Goal: Obtain resource: Obtain resource

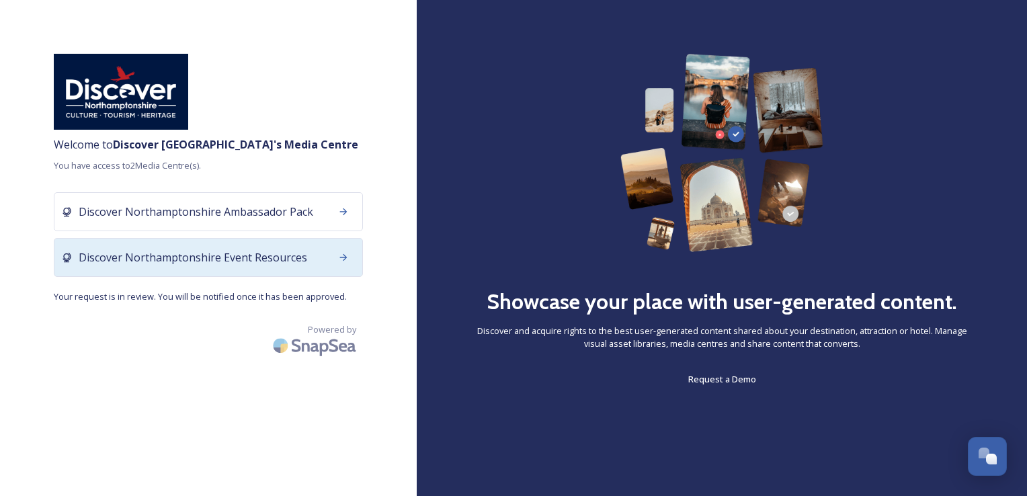
click at [166, 262] on span "Discover Northamptonshire Event Resources" at bounding box center [193, 257] width 229 height 16
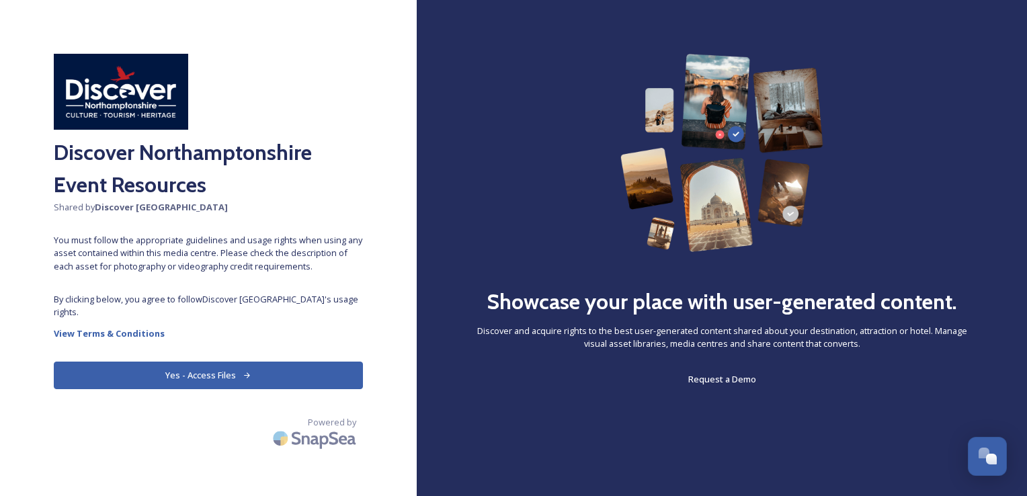
click at [200, 374] on button "Yes - Access Files" at bounding box center [208, 376] width 309 height 28
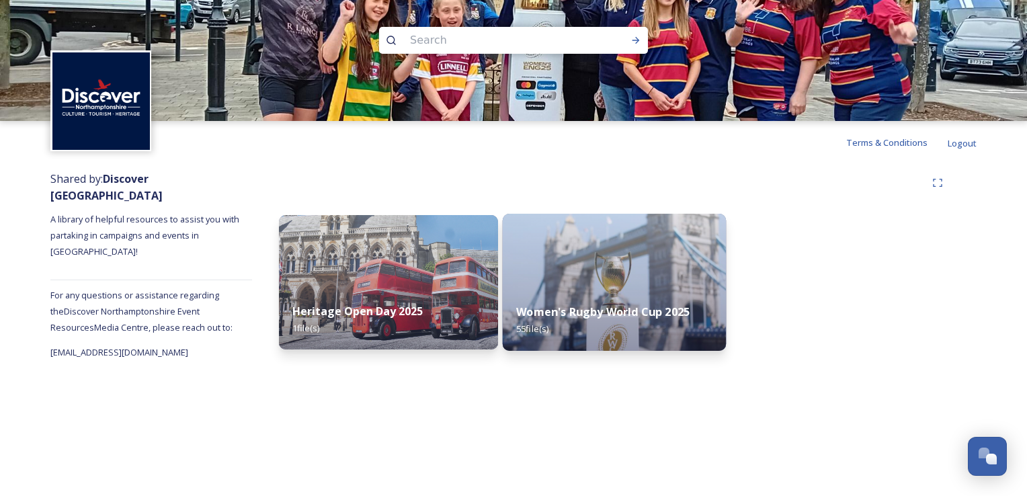
click at [549, 312] on strong "Women's Rugby World Cup 2025" at bounding box center [602, 312] width 173 height 15
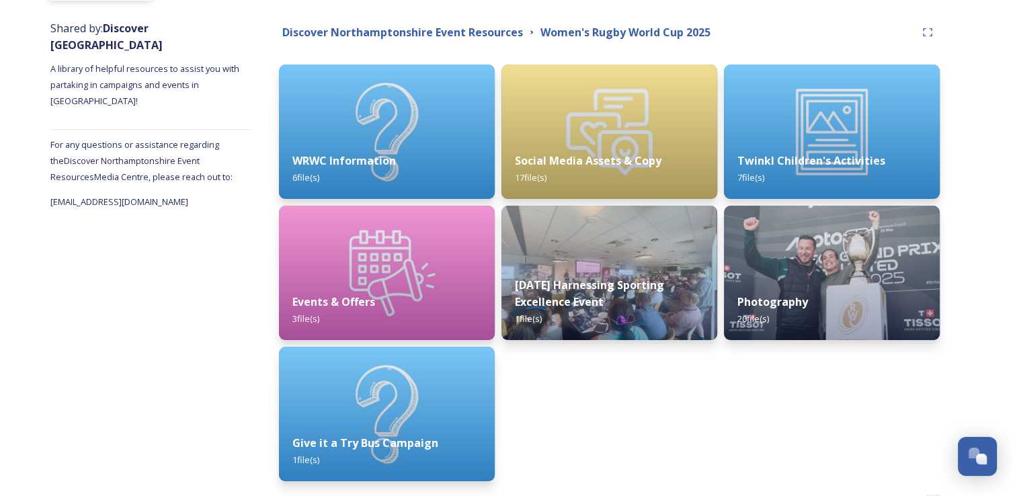
scroll to position [153, 0]
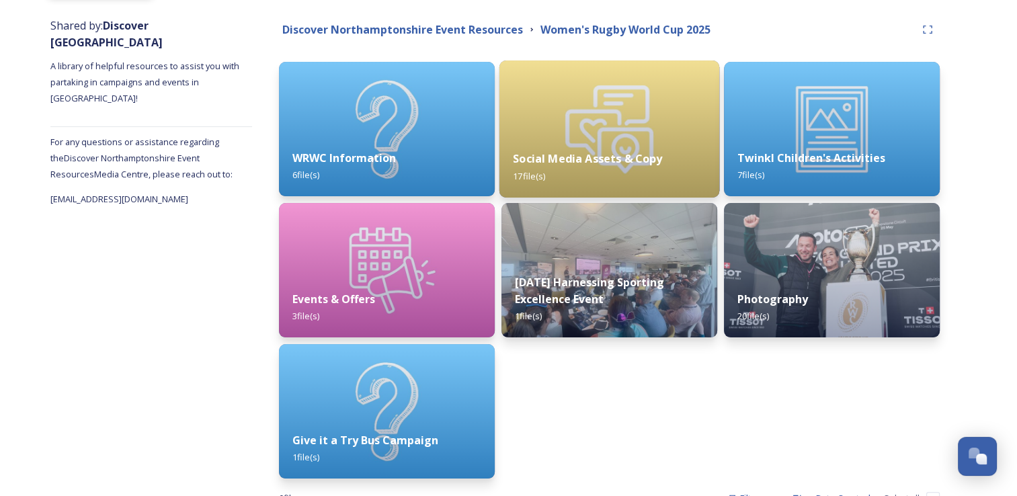
click at [540, 159] on strong "Social Media Assets & Copy" at bounding box center [587, 158] width 149 height 15
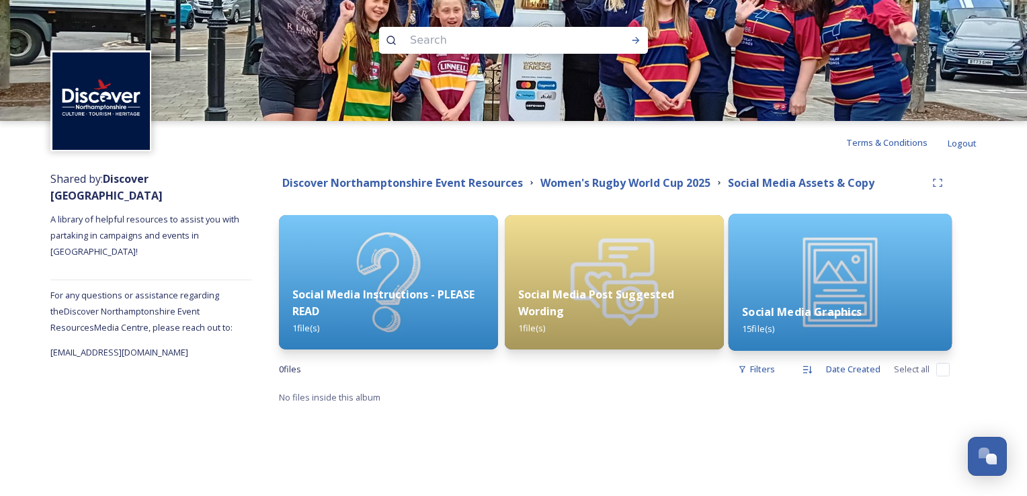
click at [793, 316] on strong "Social Media Graphics" at bounding box center [802, 312] width 120 height 15
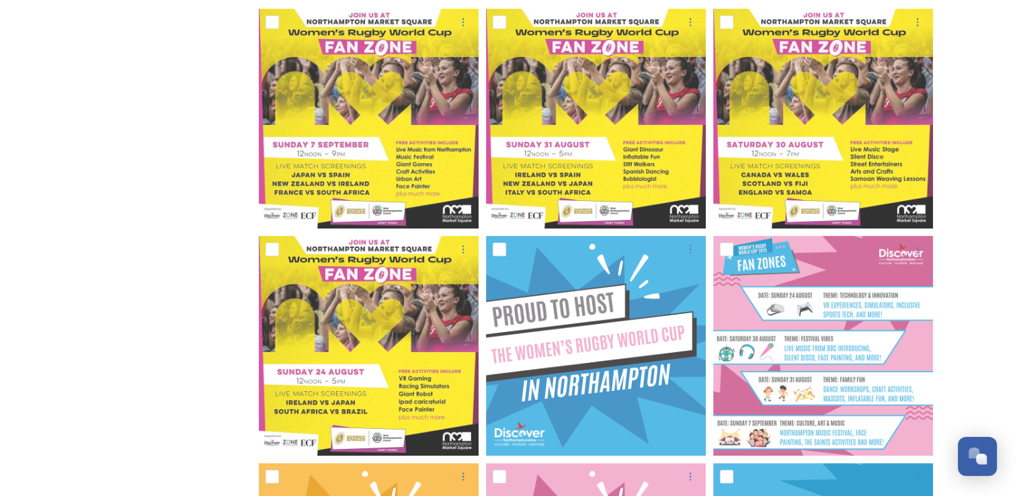
drag, startPoint x: 71, startPoint y: 409, endPoint x: 70, endPoint y: 448, distance: 38.3
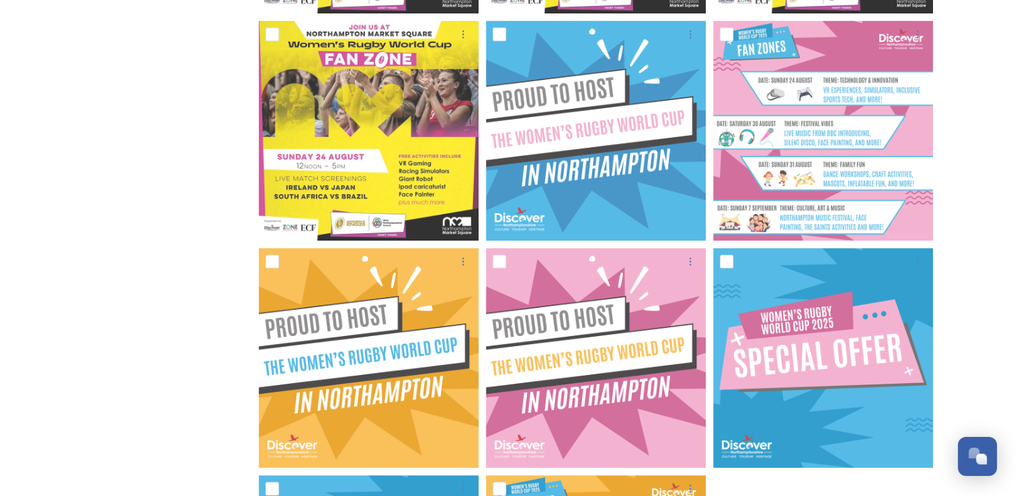
drag, startPoint x: 131, startPoint y: 161, endPoint x: 138, endPoint y: 217, distance: 56.3
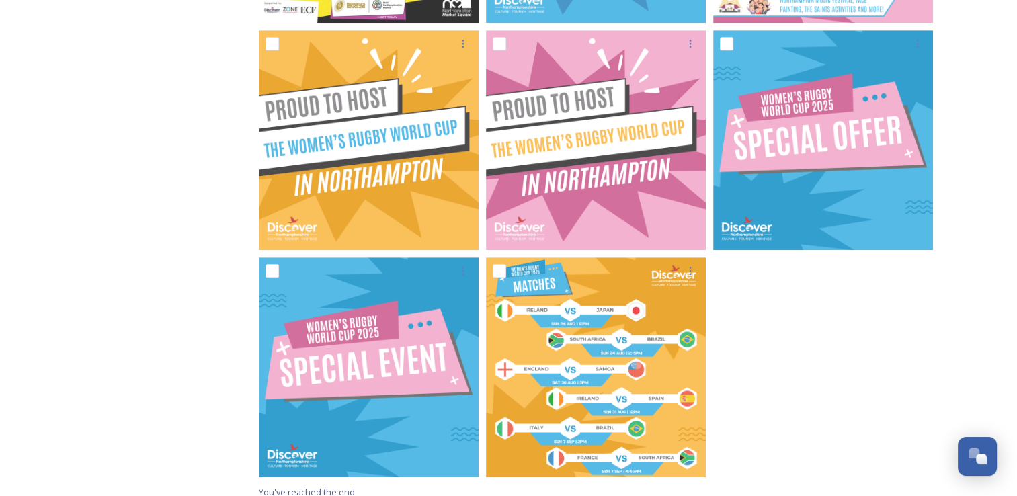
scroll to position [833, 0]
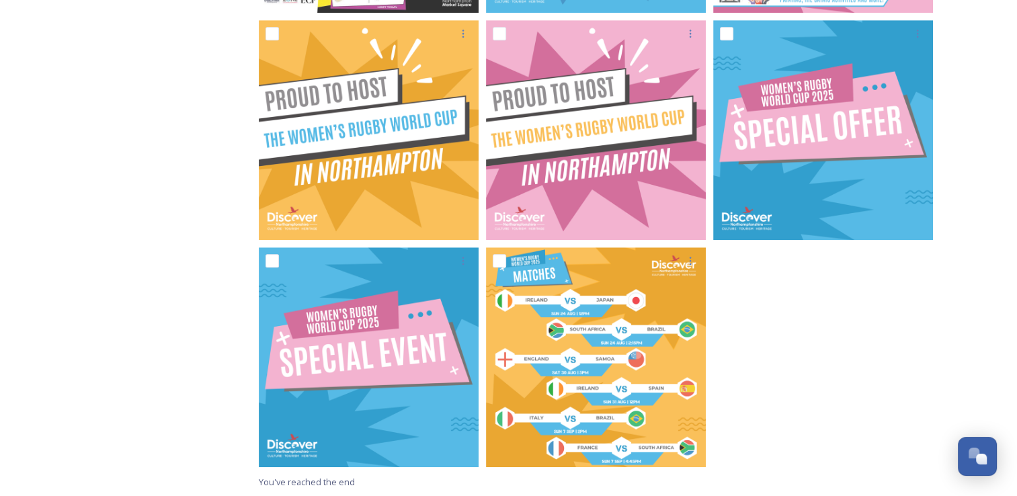
drag, startPoint x: 140, startPoint y: 140, endPoint x: 148, endPoint y: 220, distance: 81.1
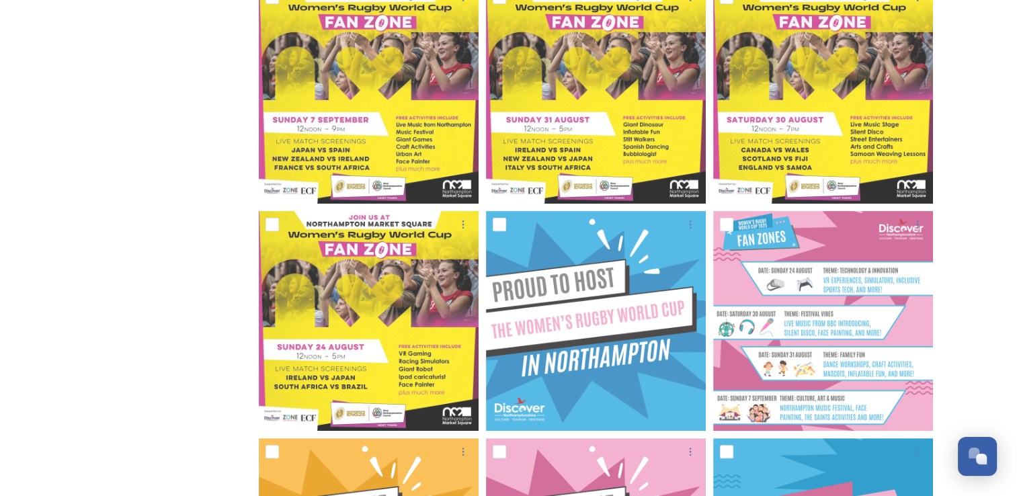
scroll to position [0, 0]
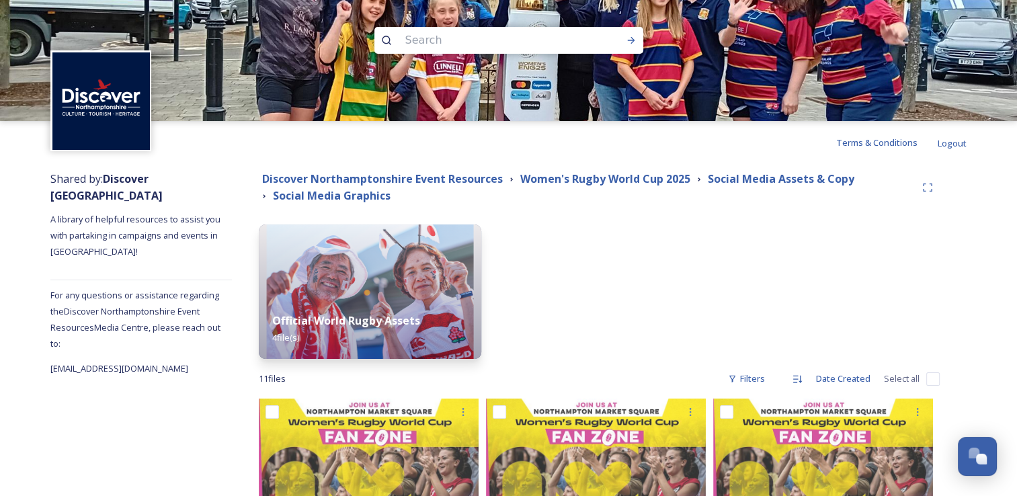
drag, startPoint x: 155, startPoint y: 231, endPoint x: 169, endPoint y: -9, distance: 240.4
